Goal: Find specific page/section: Find specific page/section

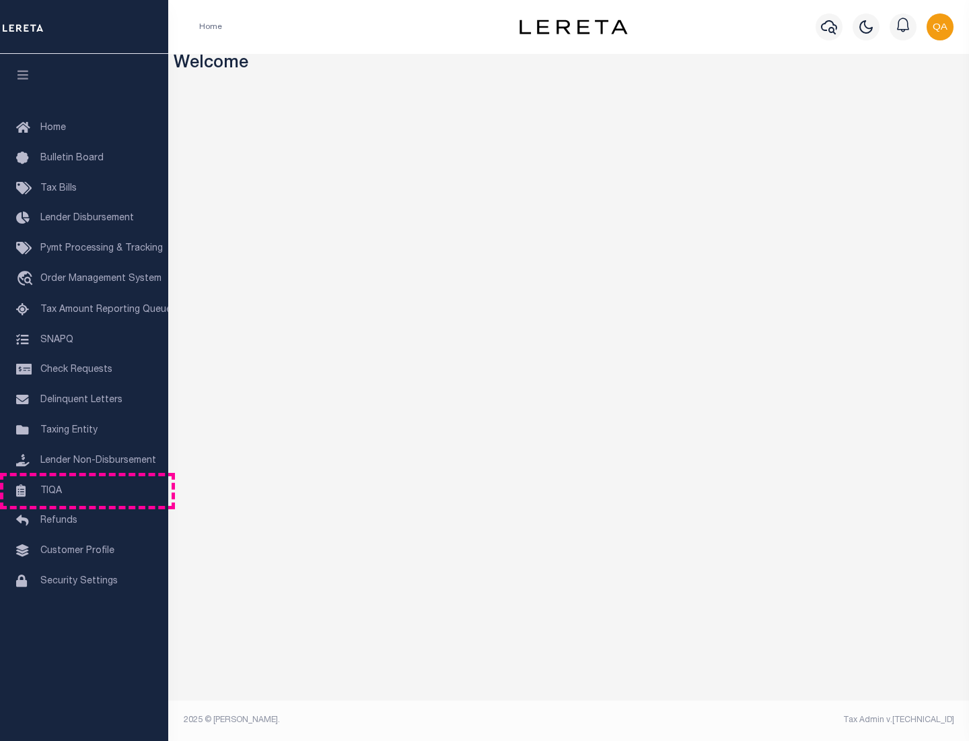
click at [84, 490] on link "TIQA" at bounding box center [84, 491] width 168 height 30
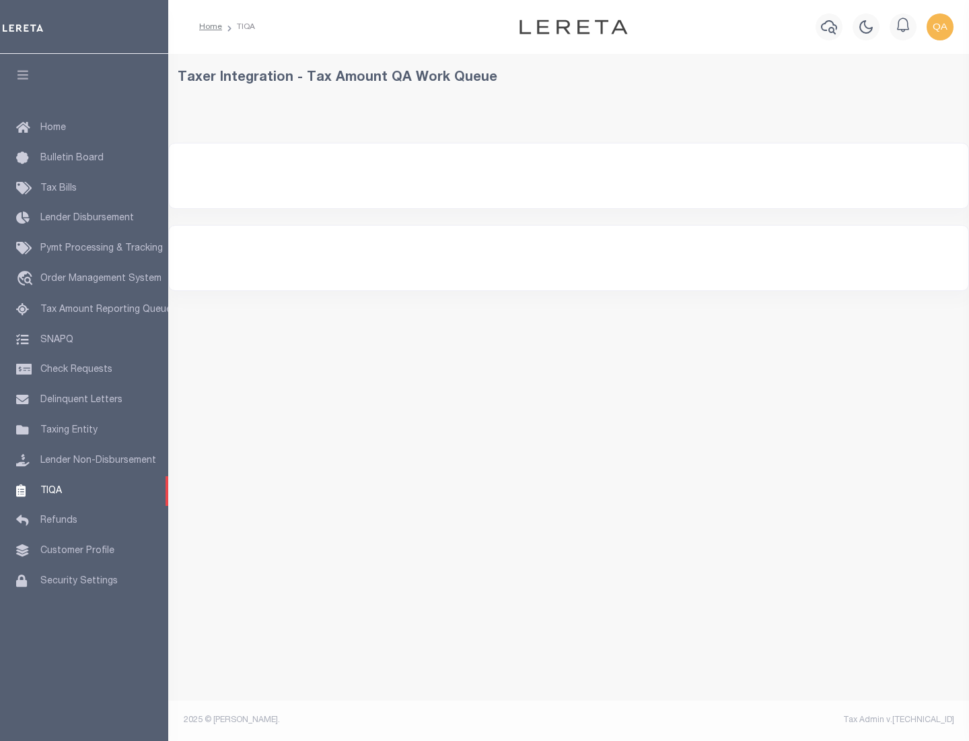
select select "200"
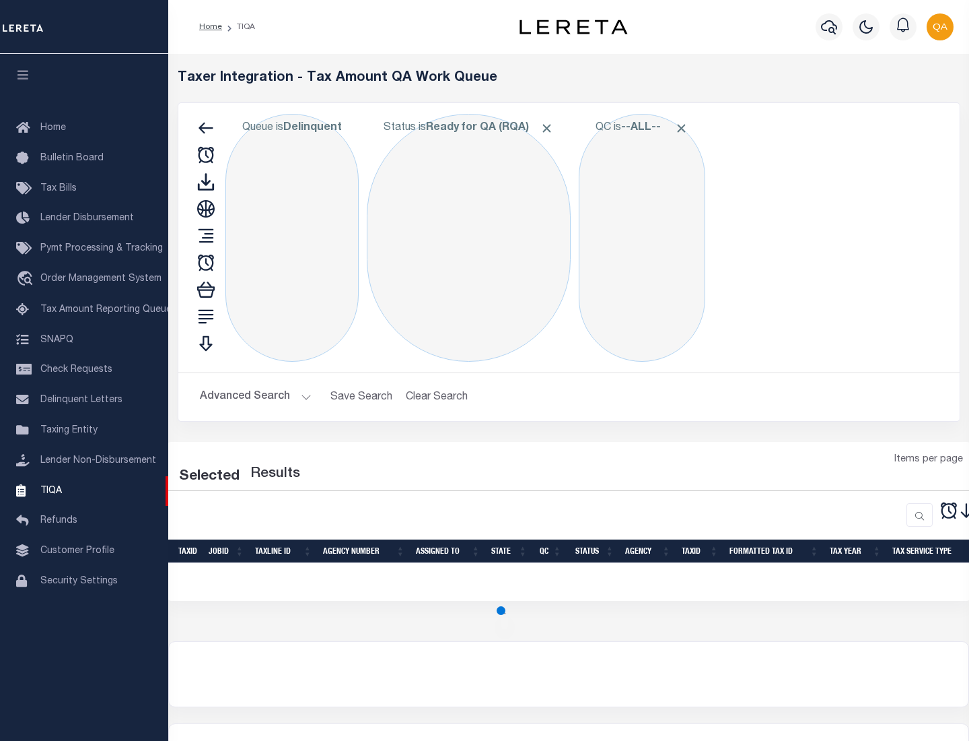
select select "200"
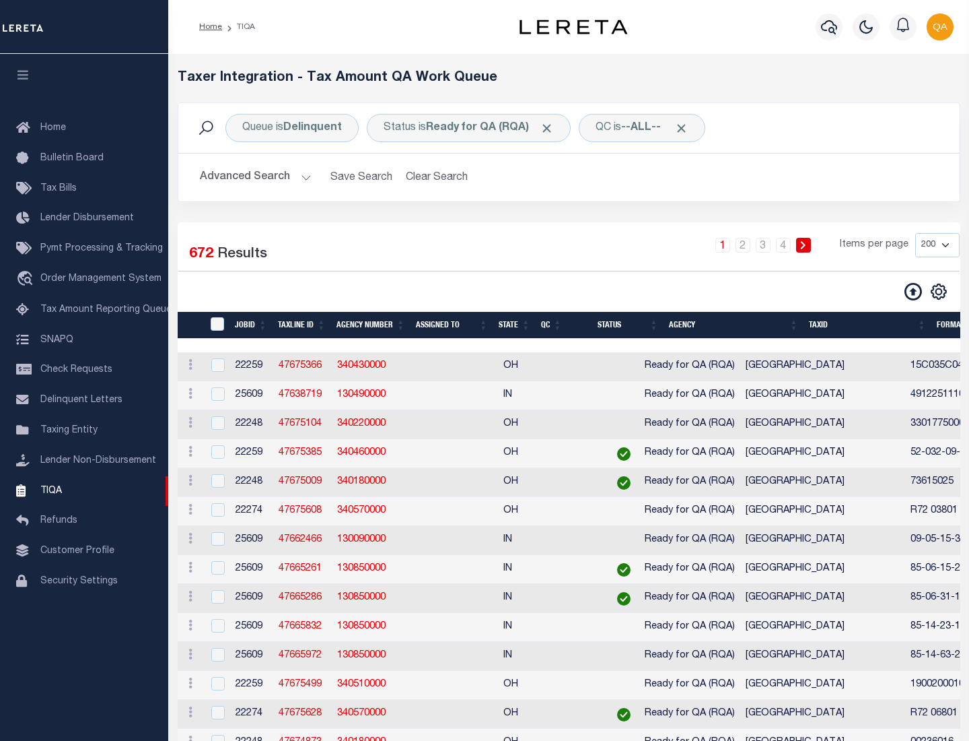
click at [551, 128] on span "Click to Remove" at bounding box center [547, 128] width 14 height 14
